Goal: Task Accomplishment & Management: Manage account settings

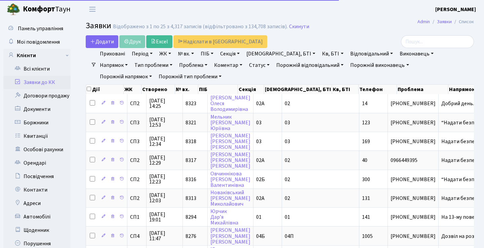
select select "25"
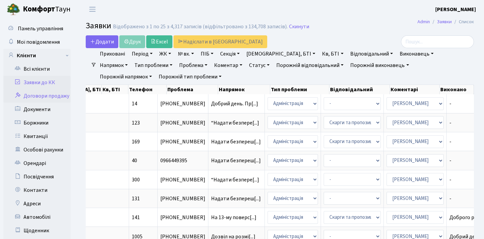
click at [49, 94] on link "Договори продажу" at bounding box center [36, 95] width 67 height 13
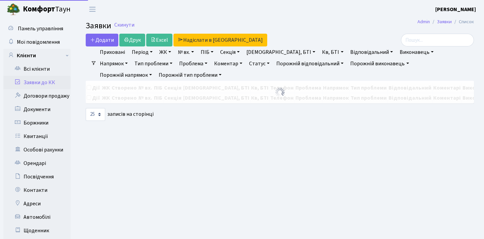
select select "25"
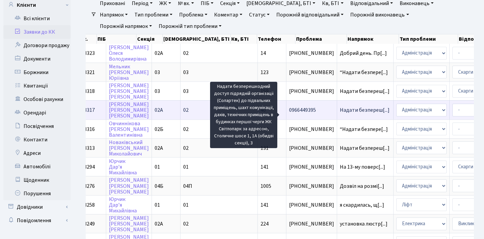
scroll to position [0, 129]
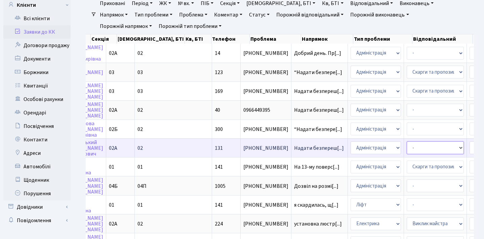
select select "55"
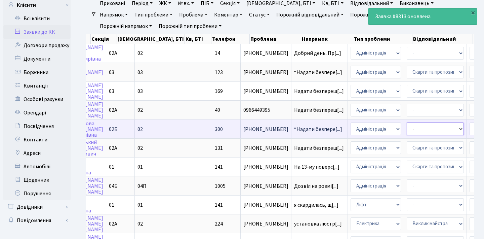
select select "55"
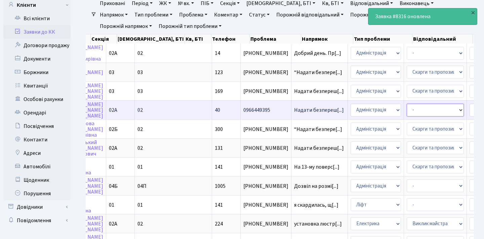
select select "55"
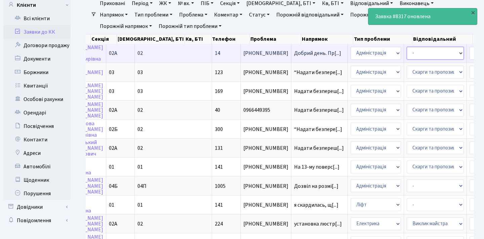
select select "55"
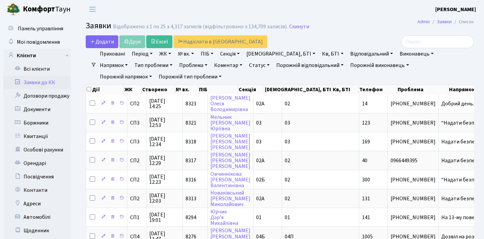
click at [347, 25] on h2 "Заявки Відображено з 1 по 25 з 4,317 записів (відфільтровано з 134,709 записів)…" at bounding box center [280, 26] width 388 height 11
